Goal: Transaction & Acquisition: Purchase product/service

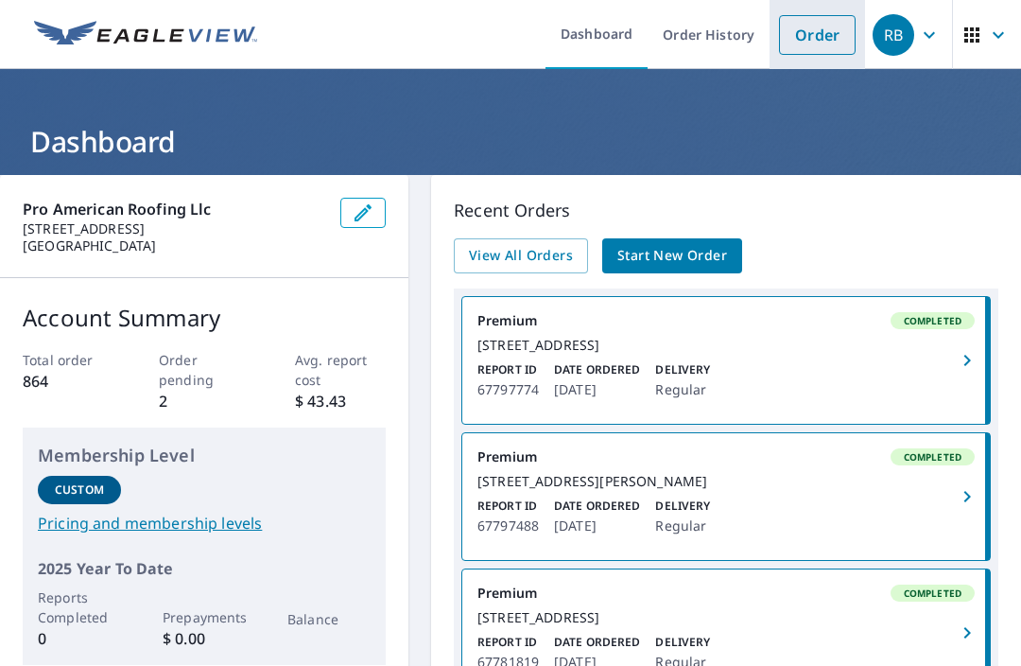
click at [813, 34] on link "Order" at bounding box center [817, 35] width 77 height 40
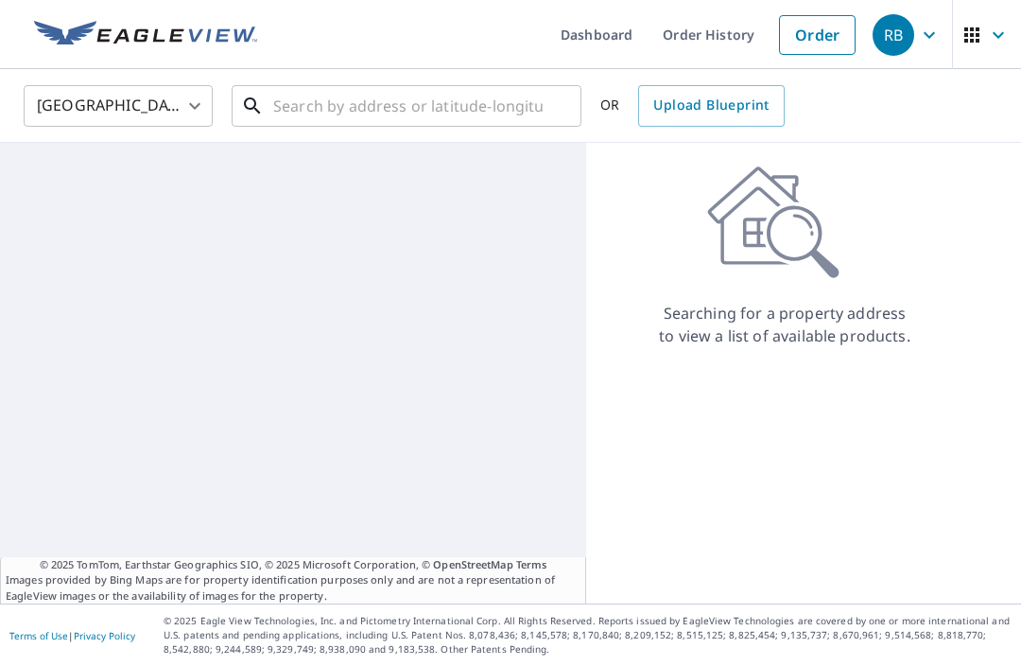
click at [489, 99] on input "text" at bounding box center [407, 105] width 269 height 53
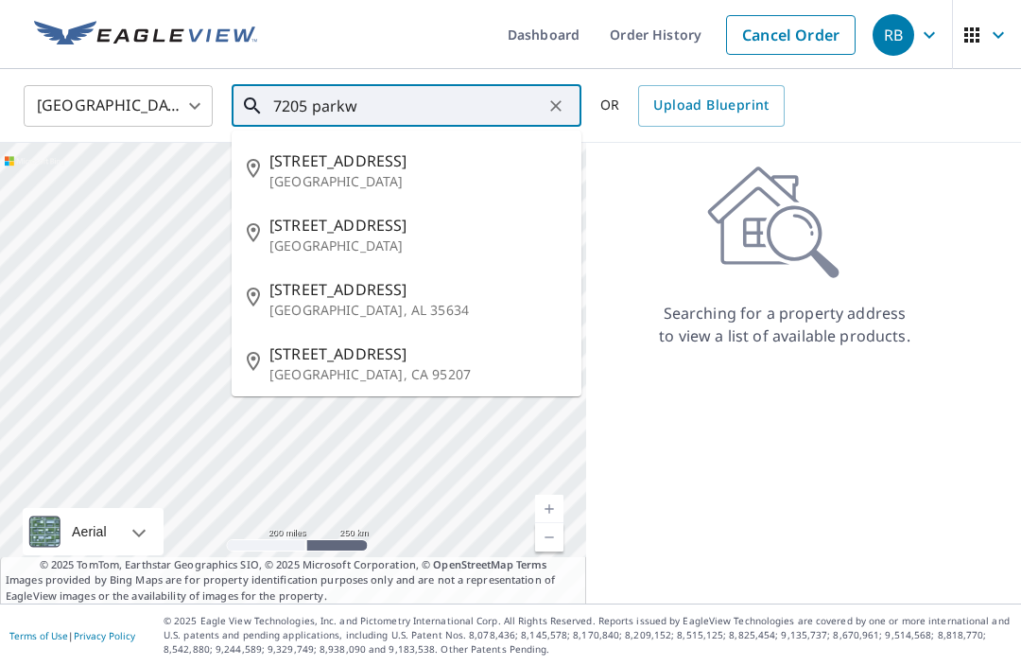
click at [411, 175] on p "[GEOGRAPHIC_DATA]" at bounding box center [417, 181] width 297 height 19
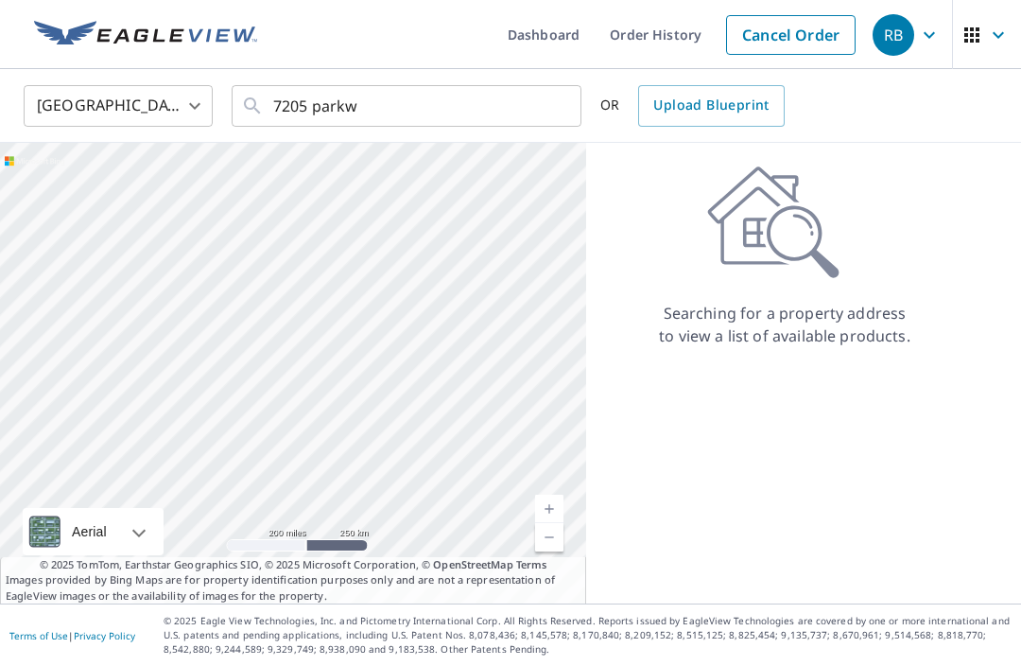
type input "[STREET_ADDRESS][PERSON_NAME]"
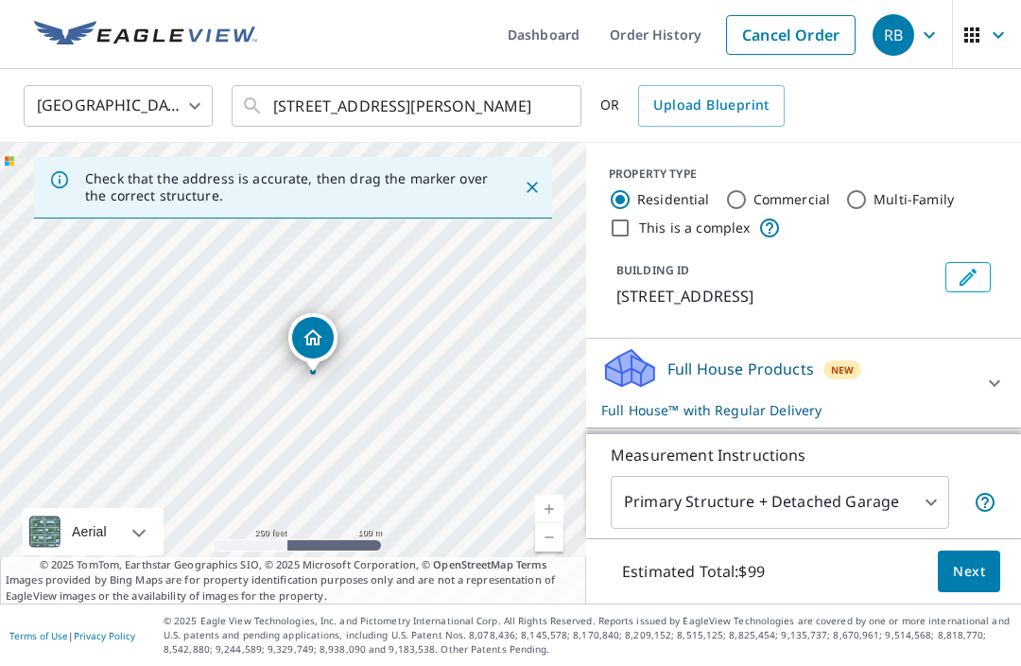
click at [934, 546] on body "RB RB Dashboard Order History Cancel Order RB [GEOGRAPHIC_DATA] [GEOGRAPHIC_DAT…" at bounding box center [510, 333] width 1021 height 666
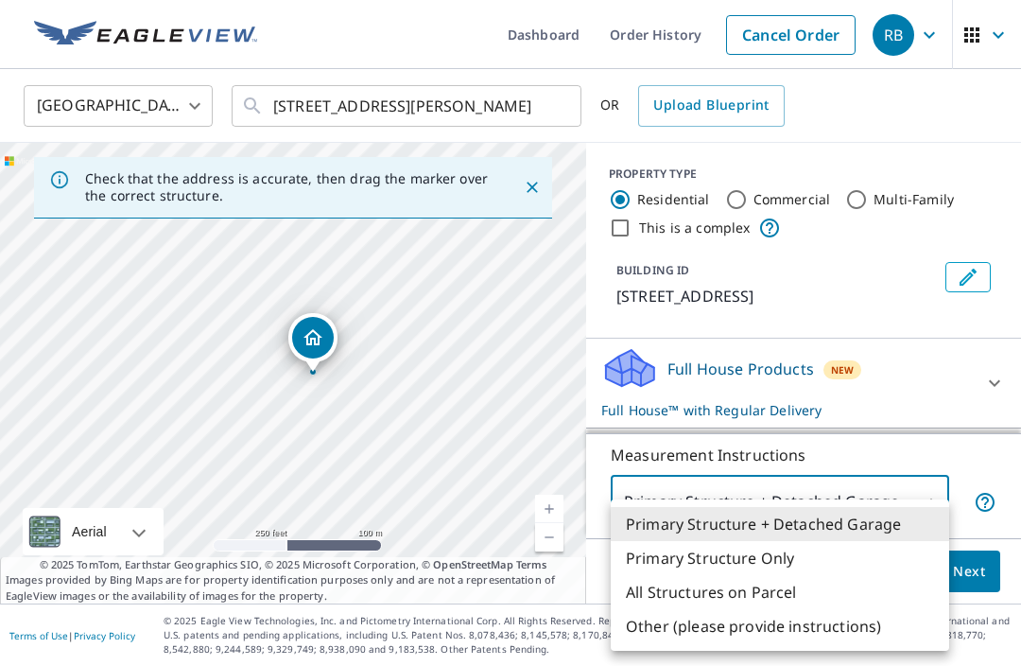
click at [803, 590] on li "All Structures on Parcel" at bounding box center [780, 592] width 338 height 34
type input "3"
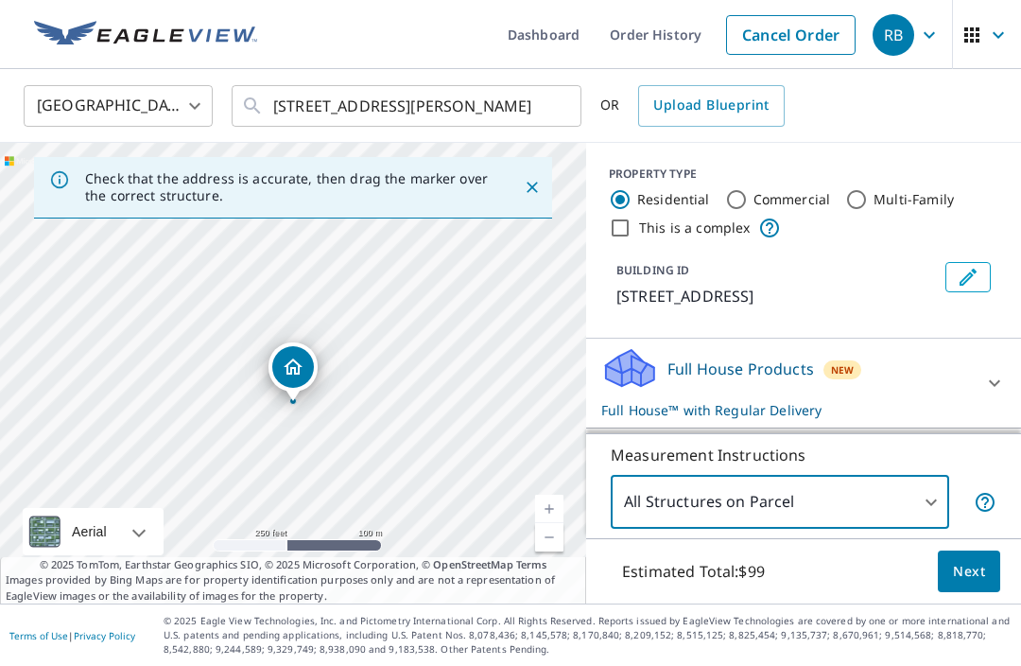
click at [989, 459] on icon at bounding box center [994, 458] width 23 height 23
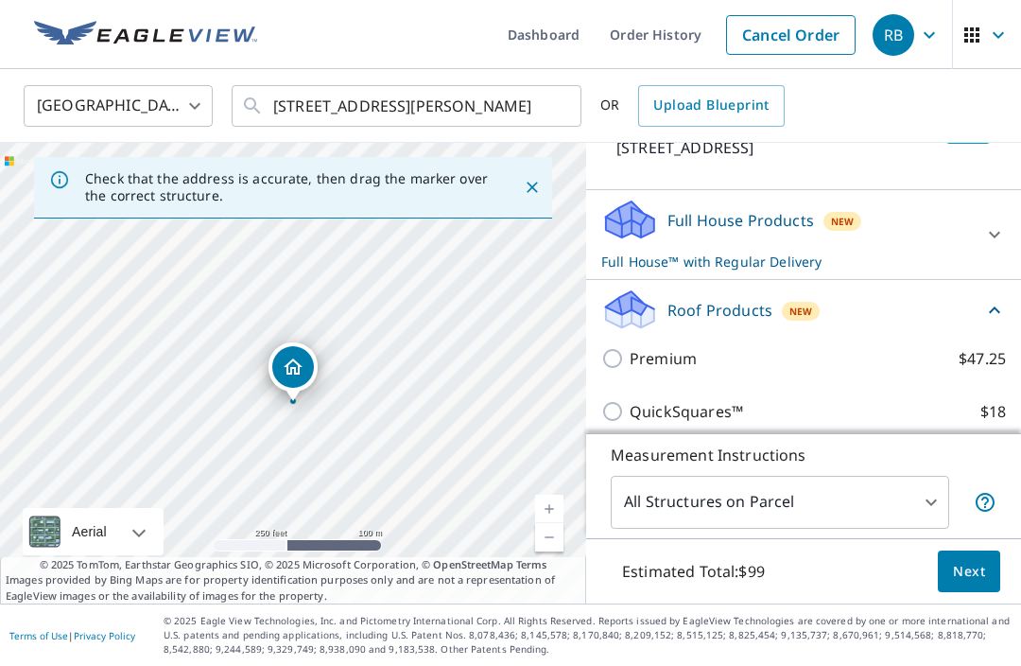
scroll to position [155, 0]
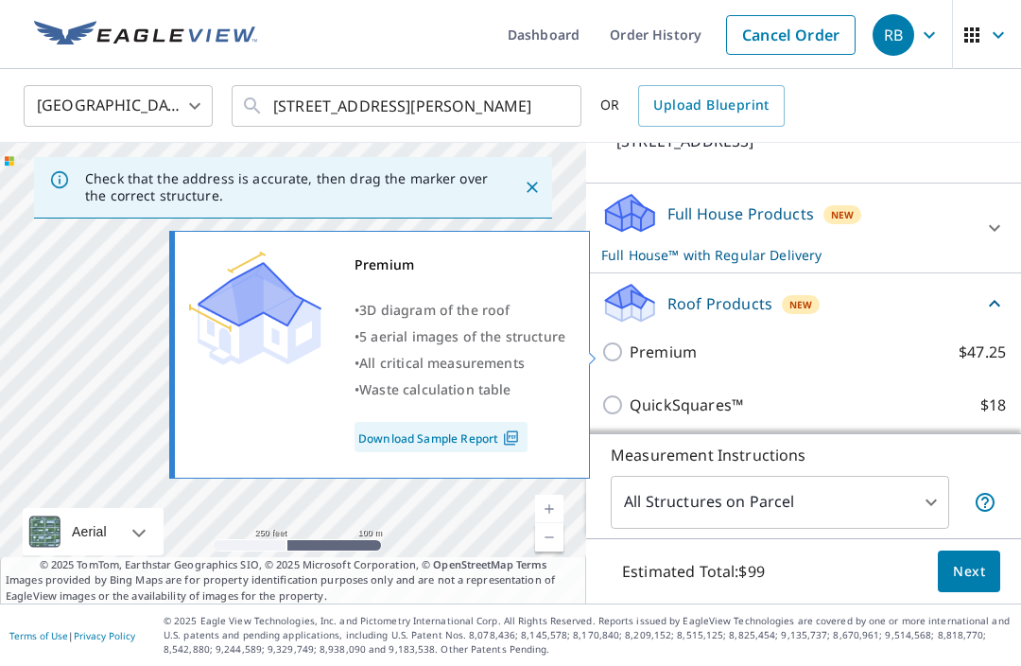
click at [739, 358] on label "Premium $47.25" at bounding box center [818, 351] width 376 height 23
click at [630, 358] on input "Premium $47.25" at bounding box center [615, 351] width 28 height 23
checkbox input "true"
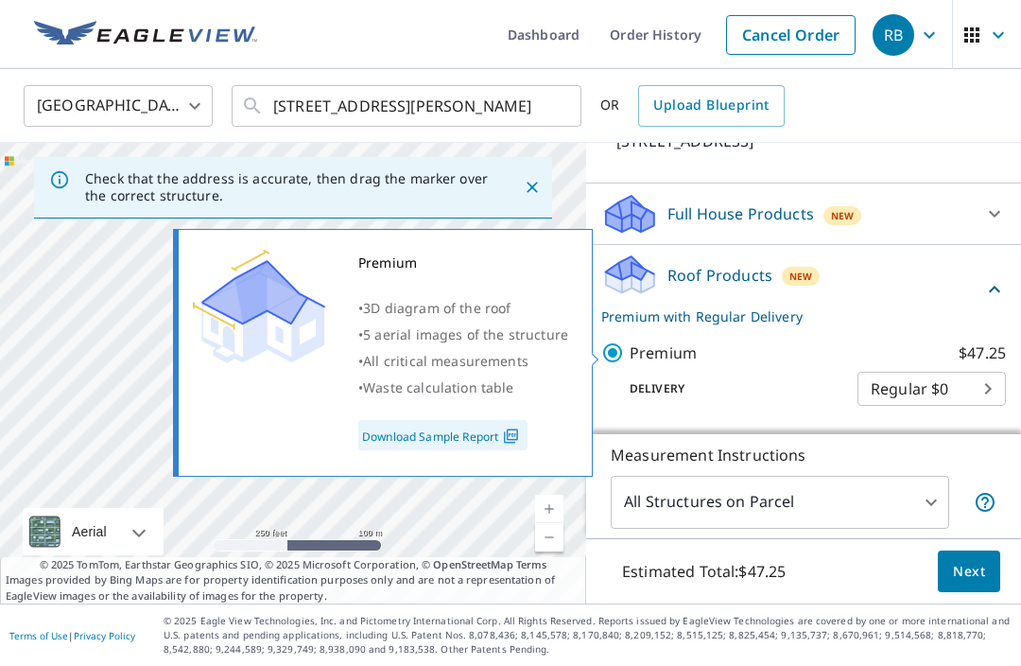
checkbox input "false"
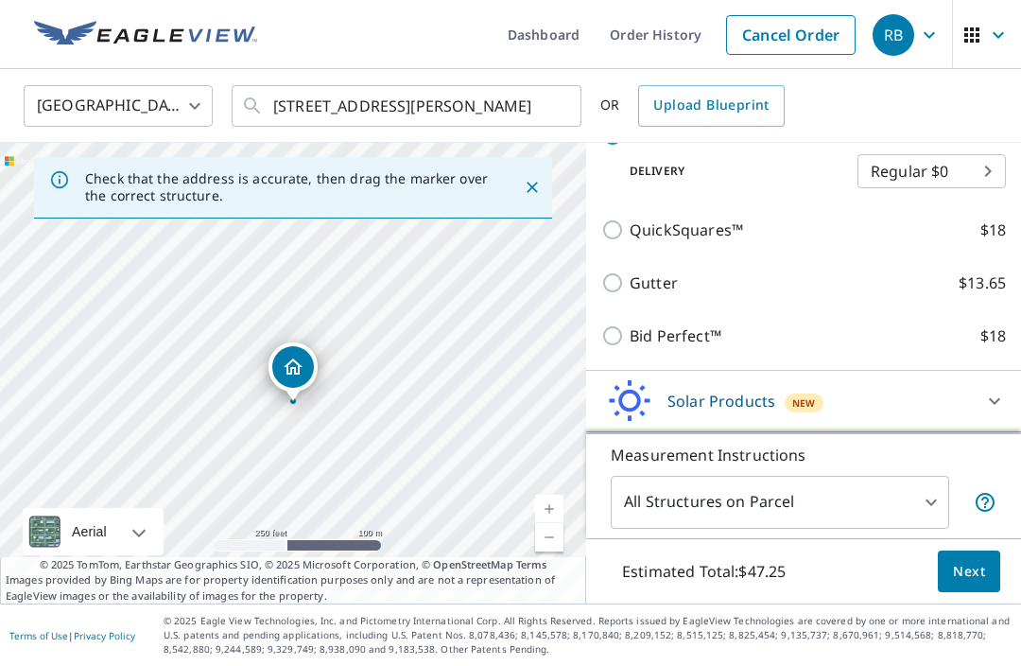
scroll to position [371, 0]
click at [977, 583] on span "Next" at bounding box center [969, 572] width 32 height 24
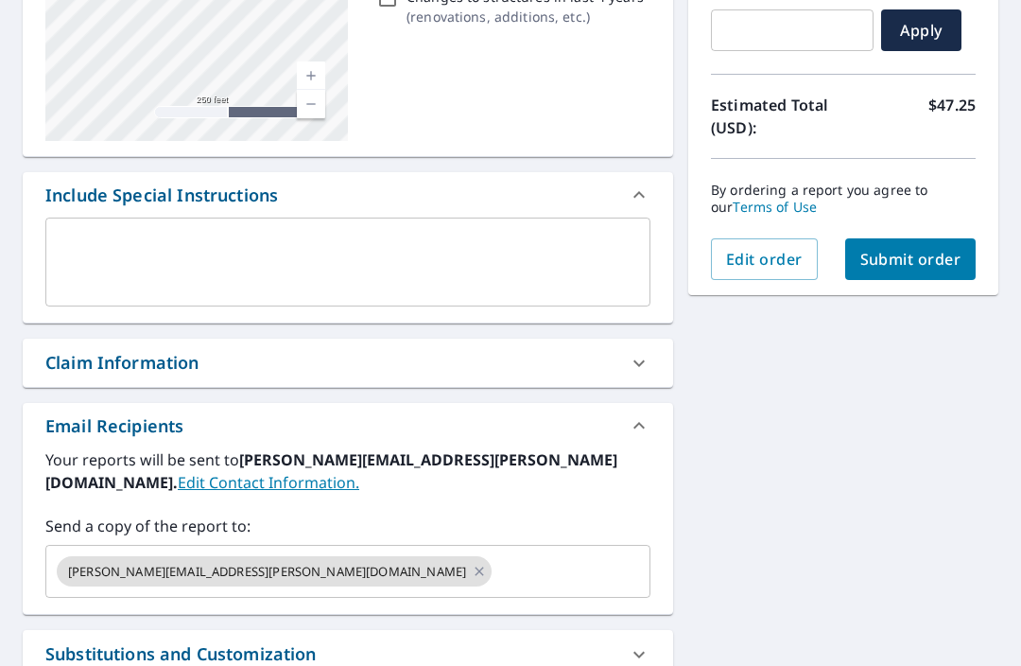
scroll to position [353, 0]
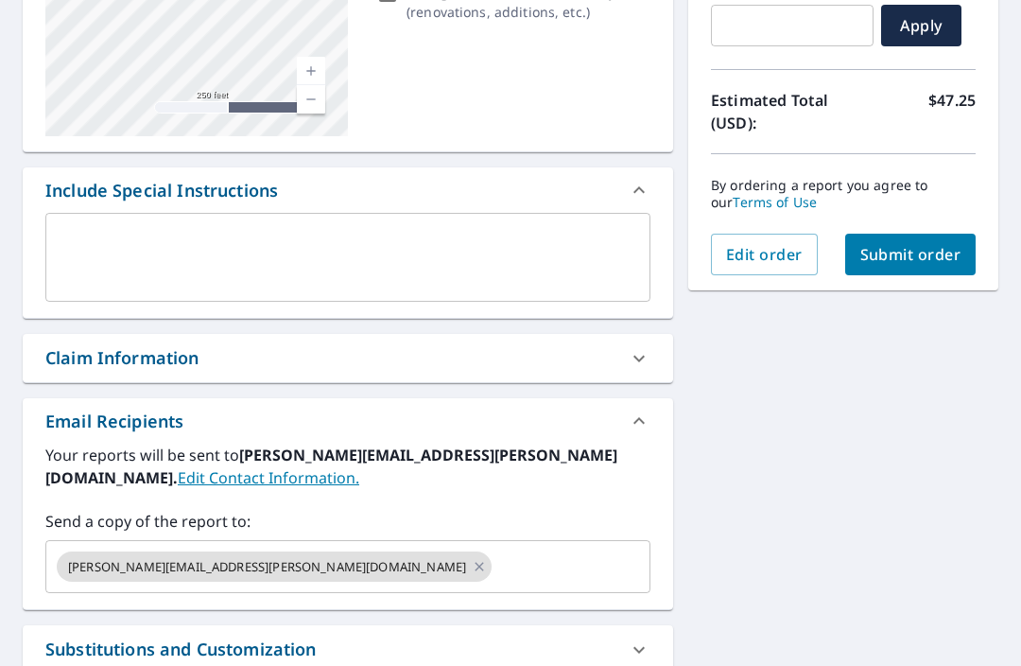
click at [322, 561] on div "[PERSON_NAME][EMAIL_ADDRESS][PERSON_NAME][DOMAIN_NAME]" at bounding box center [274, 566] width 435 height 30
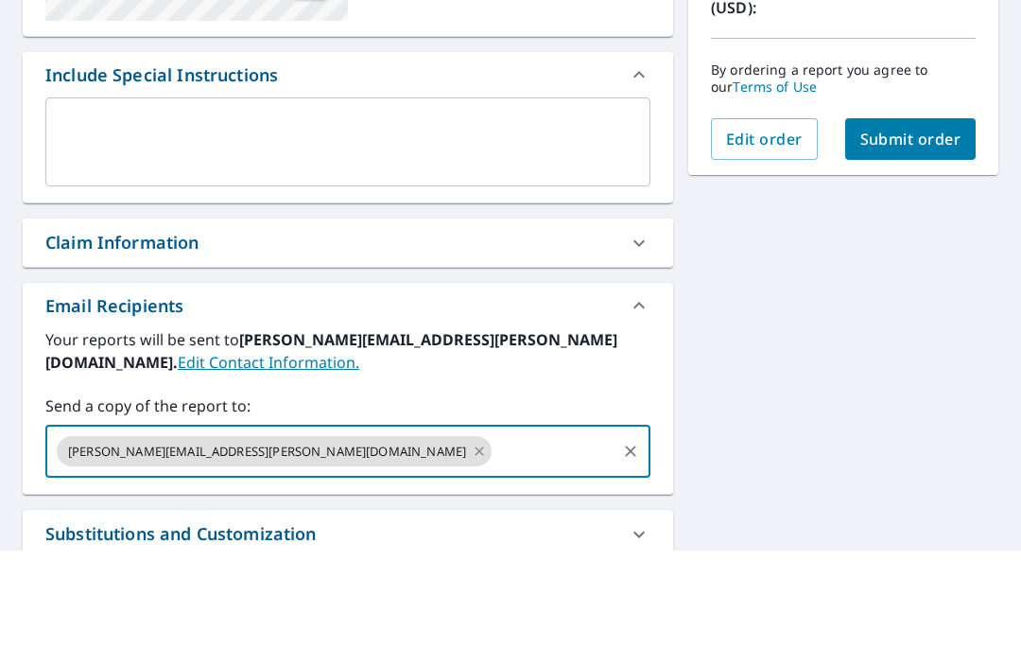
click at [472, 556] on icon at bounding box center [479, 566] width 15 height 21
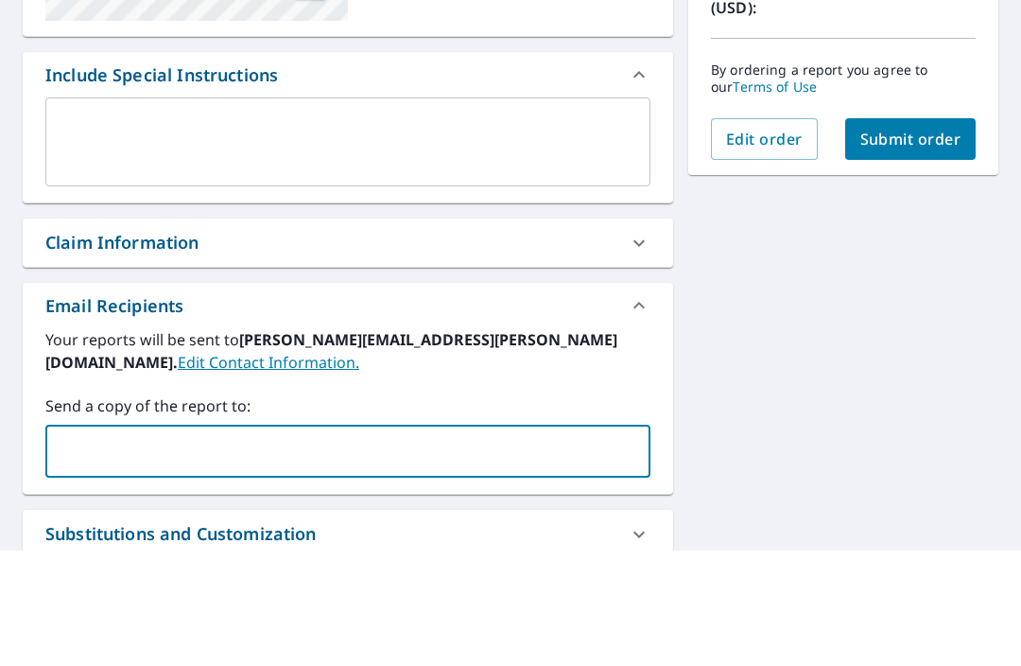
scroll to position [63, 0]
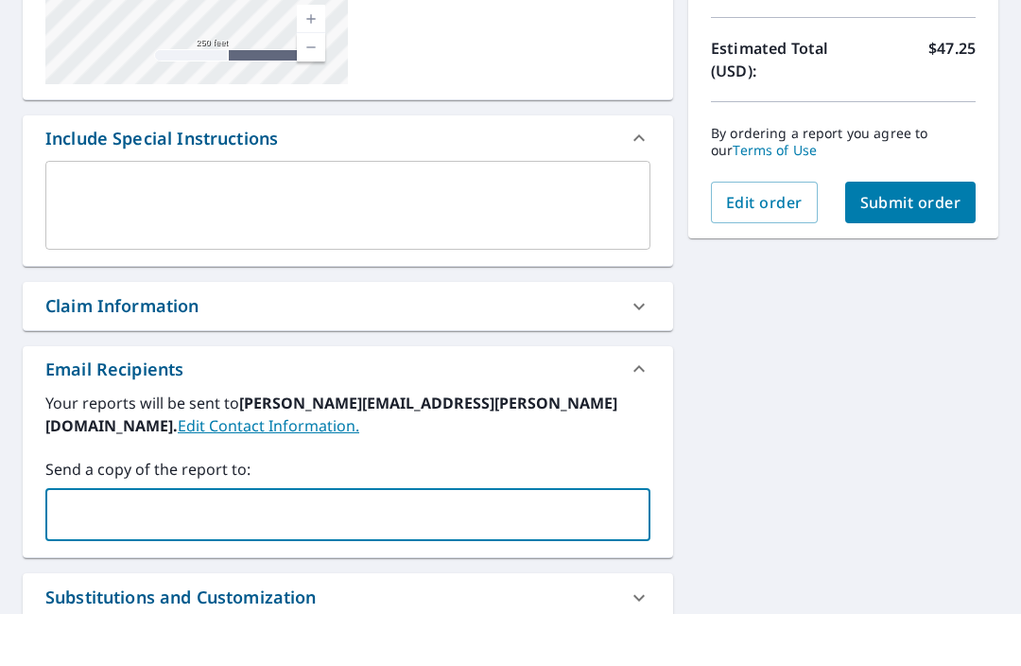
click at [357, 548] on input "text" at bounding box center [334, 566] width 560 height 36
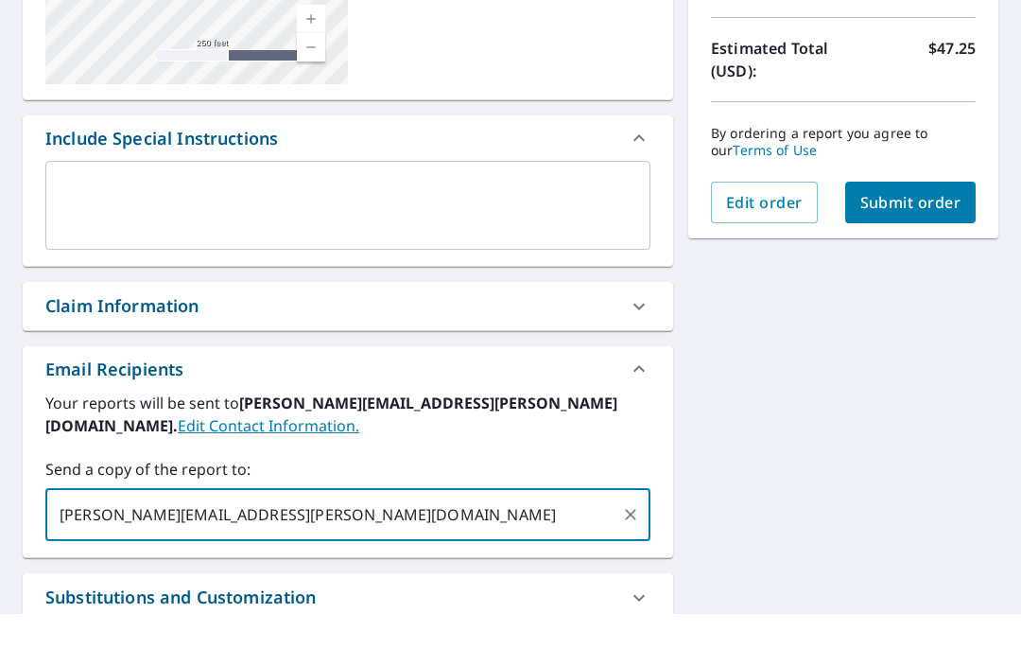
type input "[PERSON_NAME][EMAIL_ADDRESS][PERSON_NAME][DOMAIN_NAME]"
click at [720, 396] on div "[STREET_ADDRESS][PERSON_NAME] Aerial Road A standard road map Aerial A detailed…" at bounding box center [510, 323] width 1021 height 1003
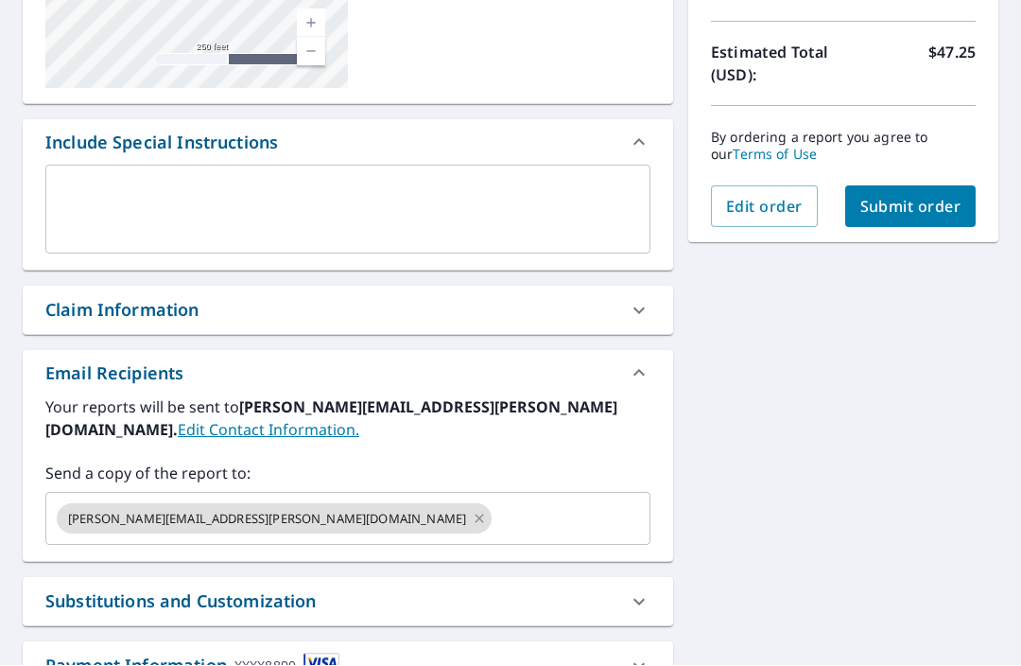
scroll to position [397, 0]
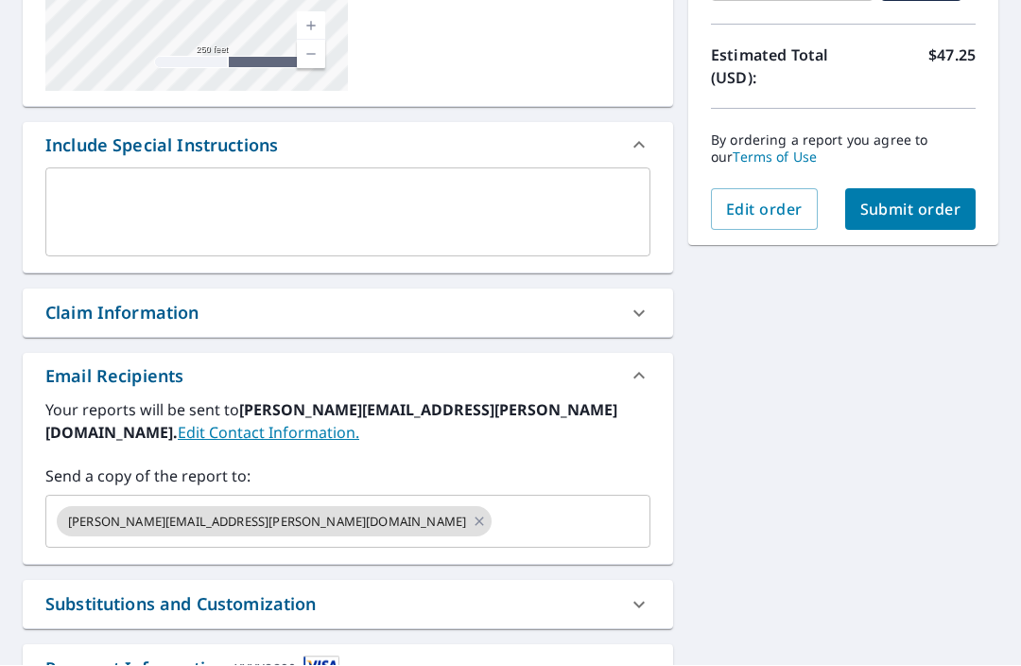
click at [931, 189] on button "Submit order" at bounding box center [910, 210] width 131 height 42
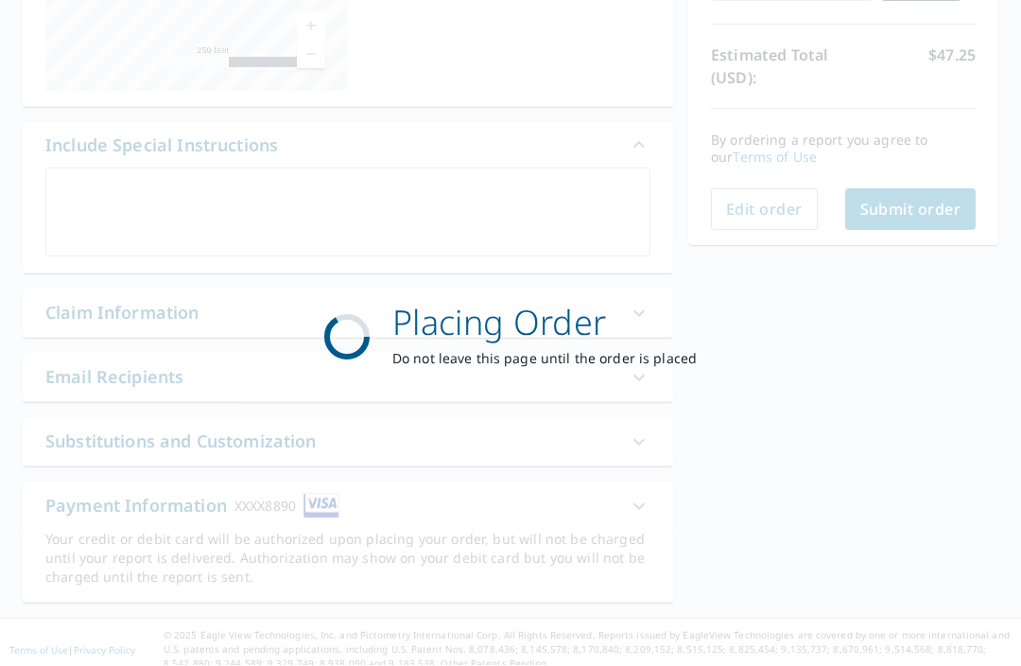
scroll to position [350, 0]
